Goal: Navigation & Orientation: Find specific page/section

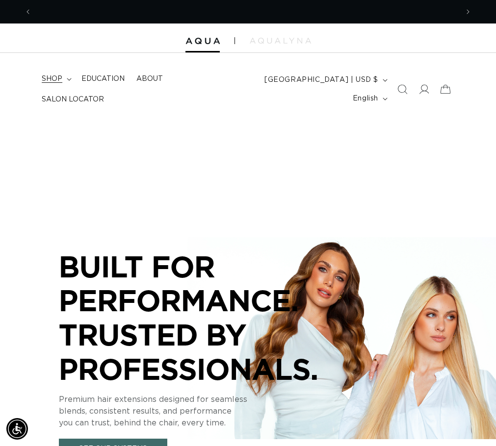
click at [65, 82] on summary "shop" at bounding box center [56, 79] width 40 height 21
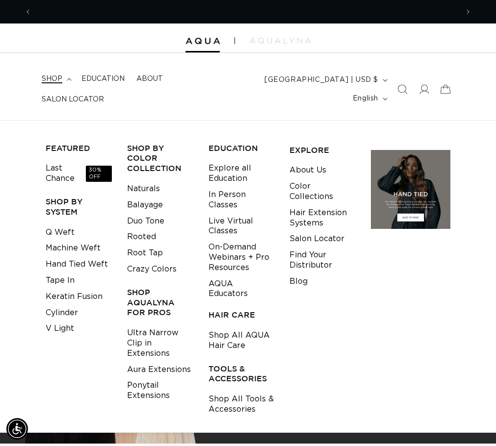
scroll to position [0, 853]
click at [261, 402] on link "Shop All Tools & Accessories" at bounding box center [242, 405] width 66 height 26
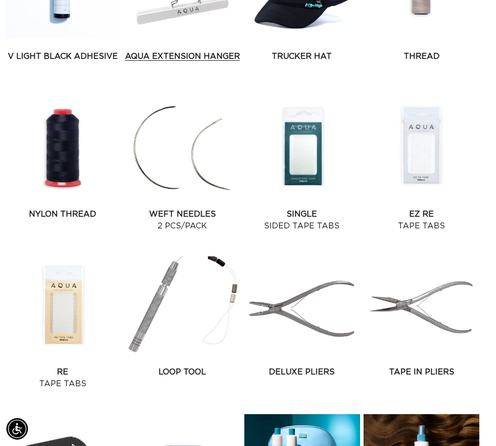
scroll to position [589, 0]
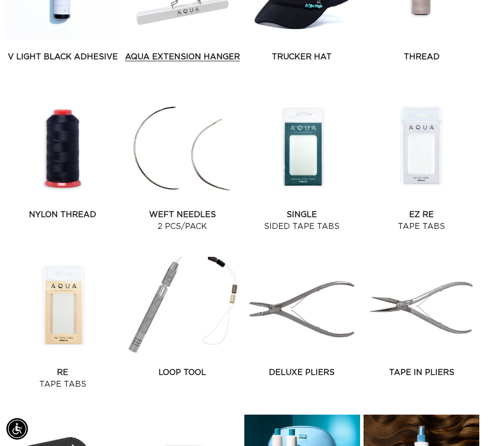
click at [187, 63] on link "AQUA Extension Hanger" at bounding box center [183, 57] width 116 height 12
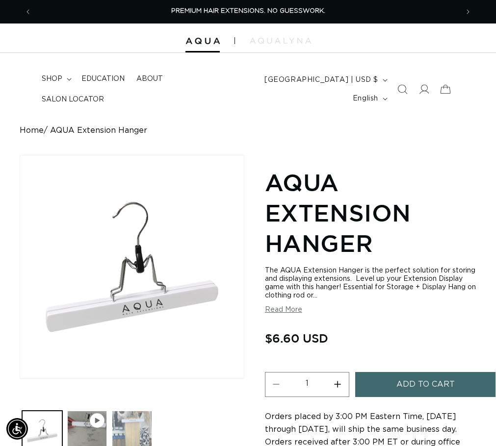
click at [136, 411] on button "Load image 2 in gallery view" at bounding box center [132, 431] width 40 height 40
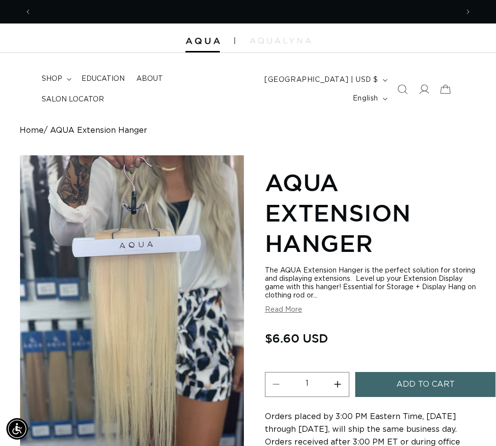
scroll to position [0, 853]
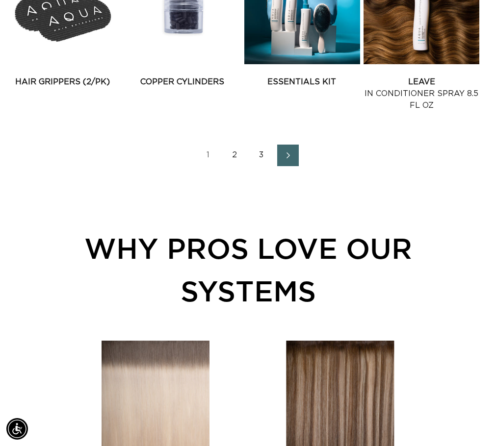
scroll to position [1030, 0]
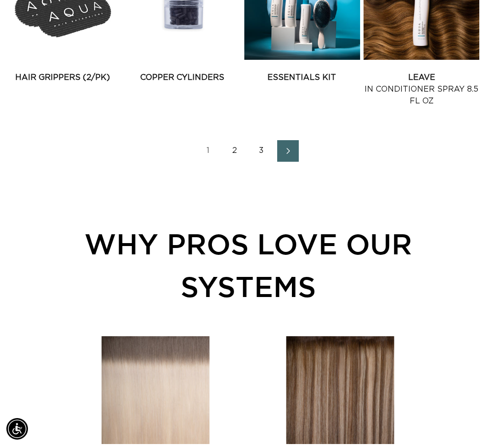
click at [229, 162] on link "2" at bounding box center [235, 151] width 22 height 22
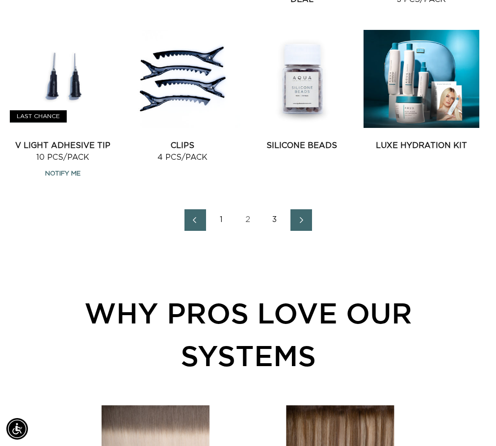
scroll to position [981, 0]
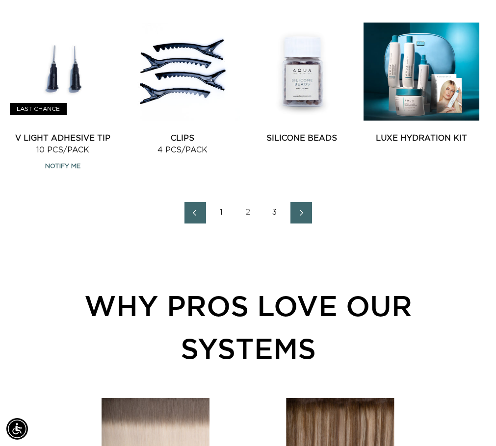
click at [268, 224] on link "3" at bounding box center [275, 213] width 22 height 22
